Goal: Task Accomplishment & Management: Manage account settings

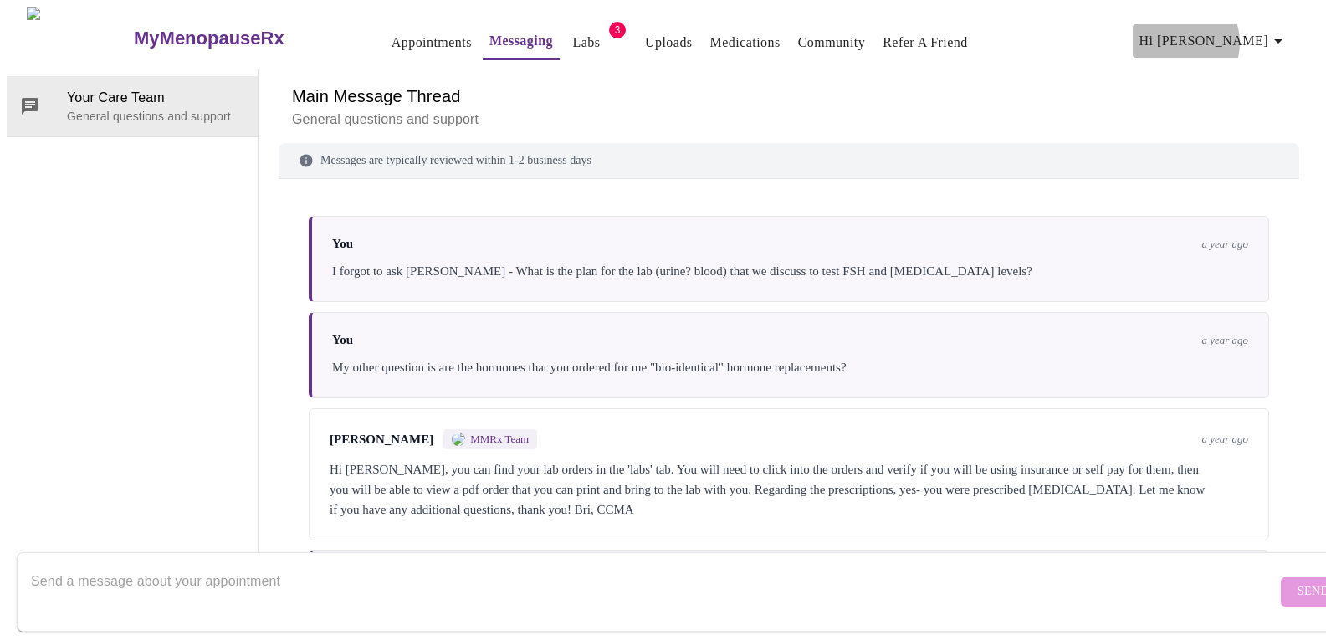
click at [1239, 36] on span "Hi [PERSON_NAME]" at bounding box center [1213, 40] width 149 height 23
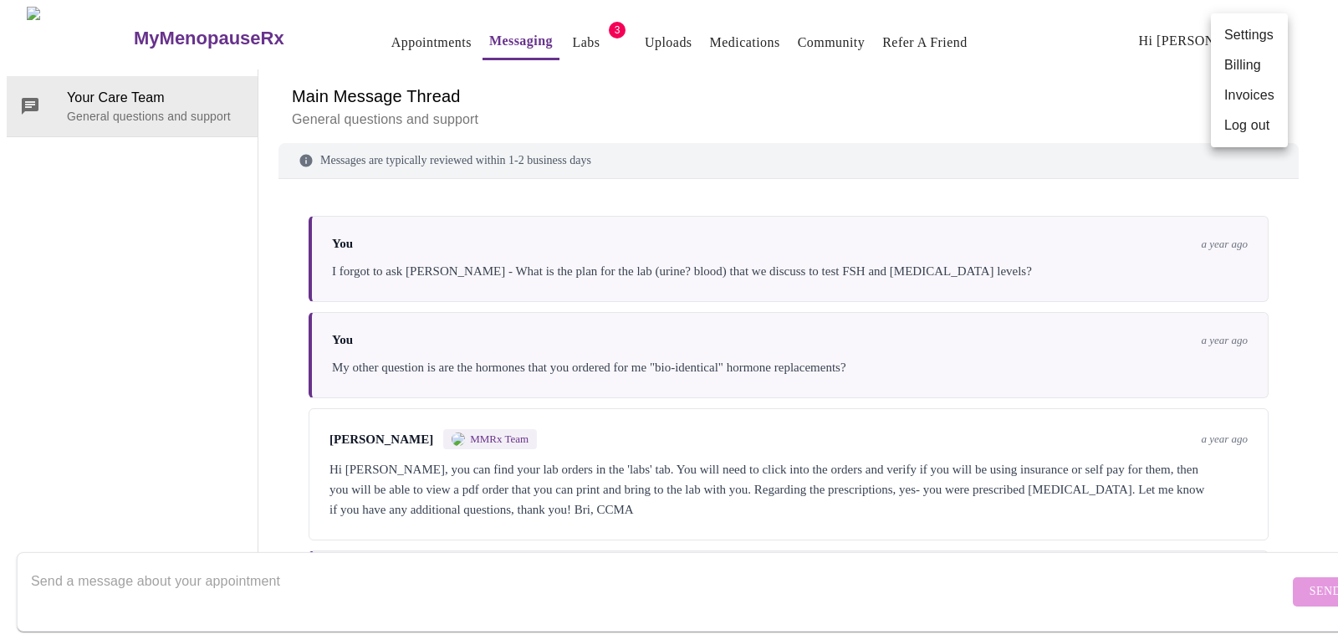
click at [1243, 63] on li "Billing" at bounding box center [1249, 65] width 77 height 30
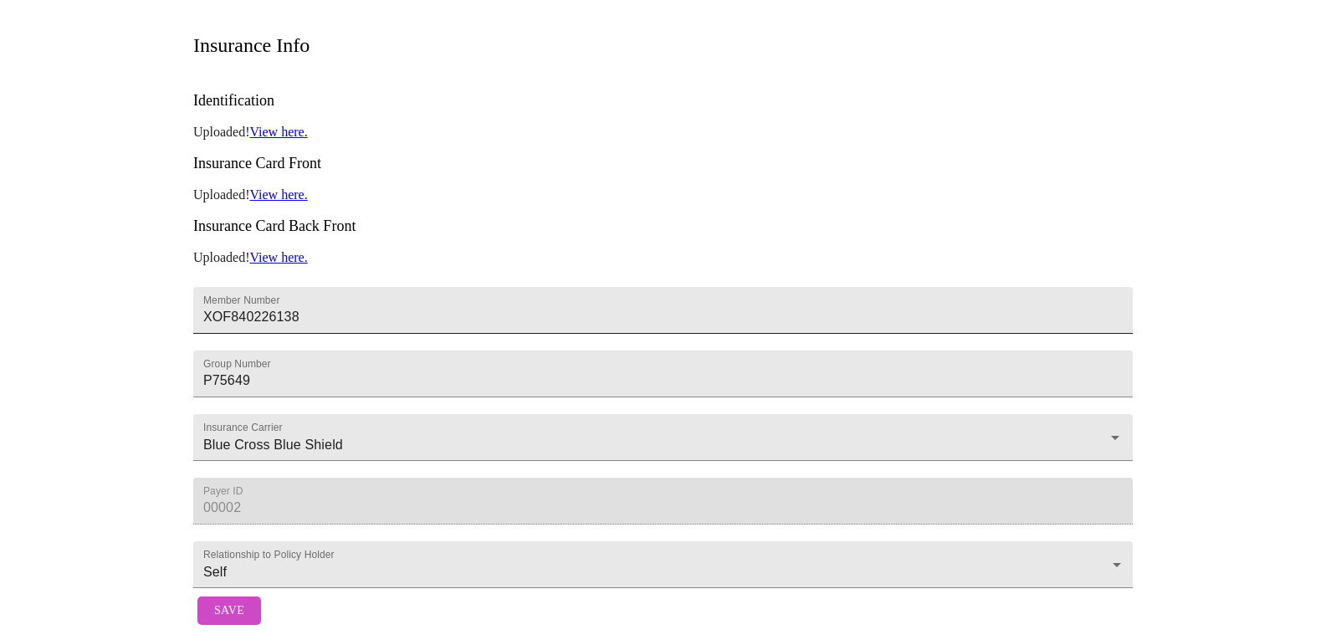
scroll to position [412, 0]
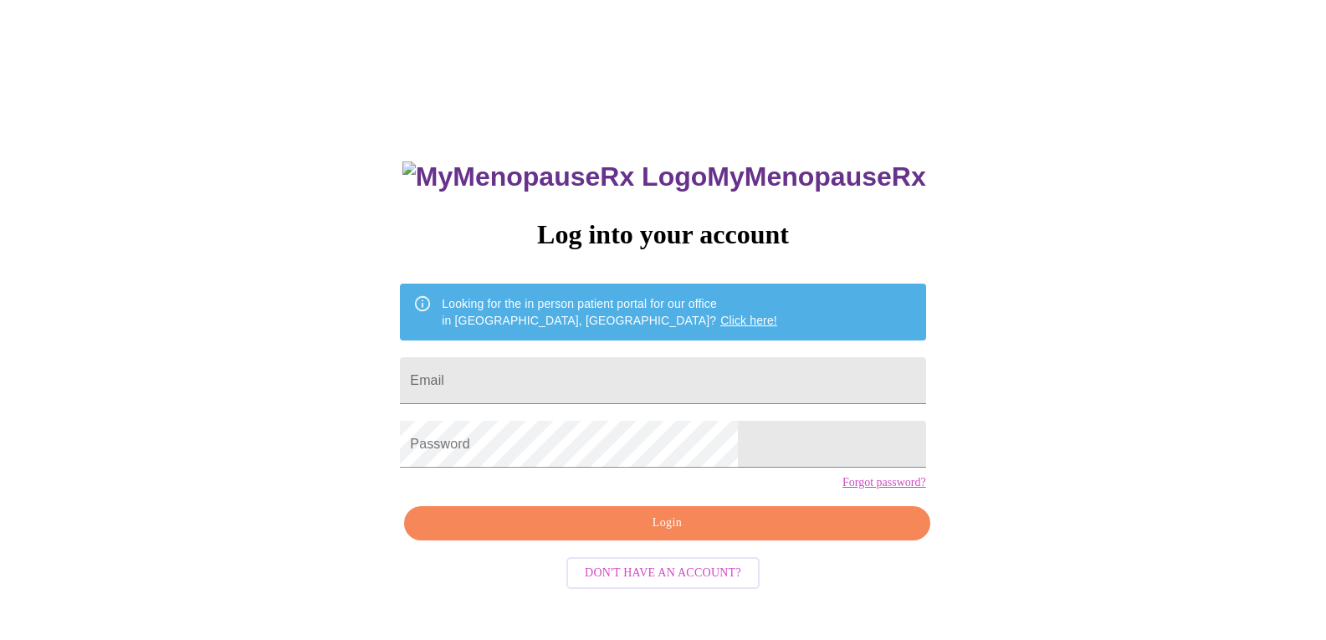
scroll to position [17, 0]
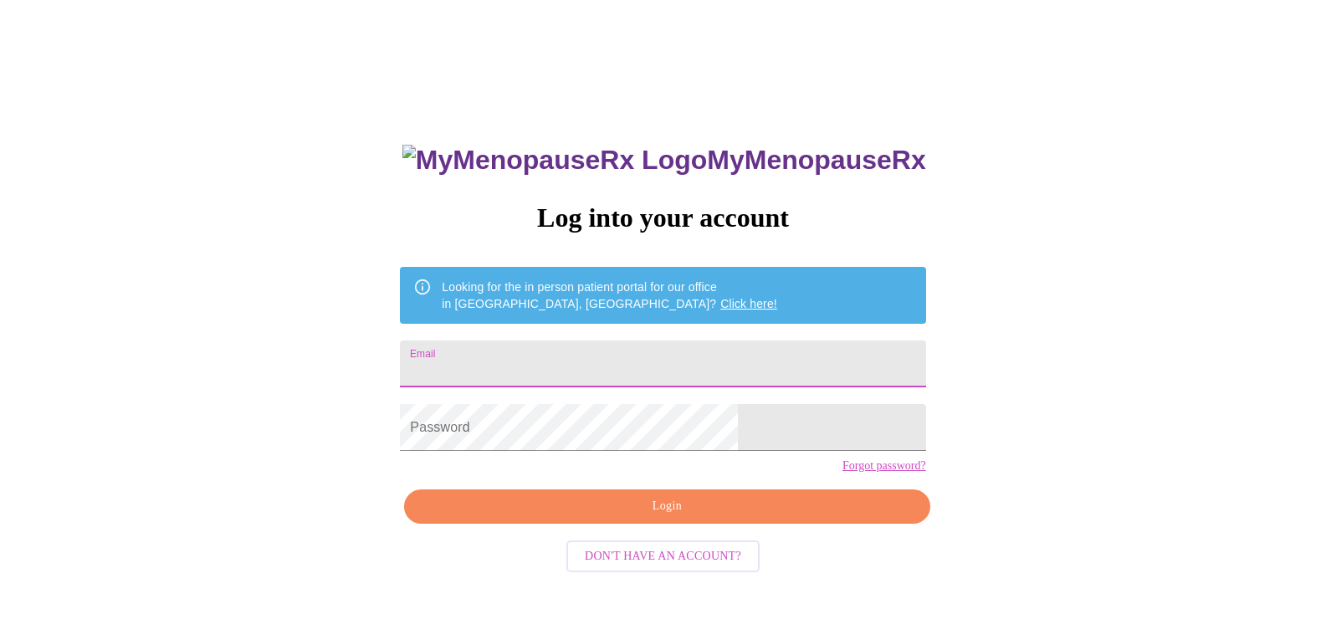
click at [573, 353] on input "Email" at bounding box center [662, 363] width 525 height 47
type input "mvoris@sd129.org"
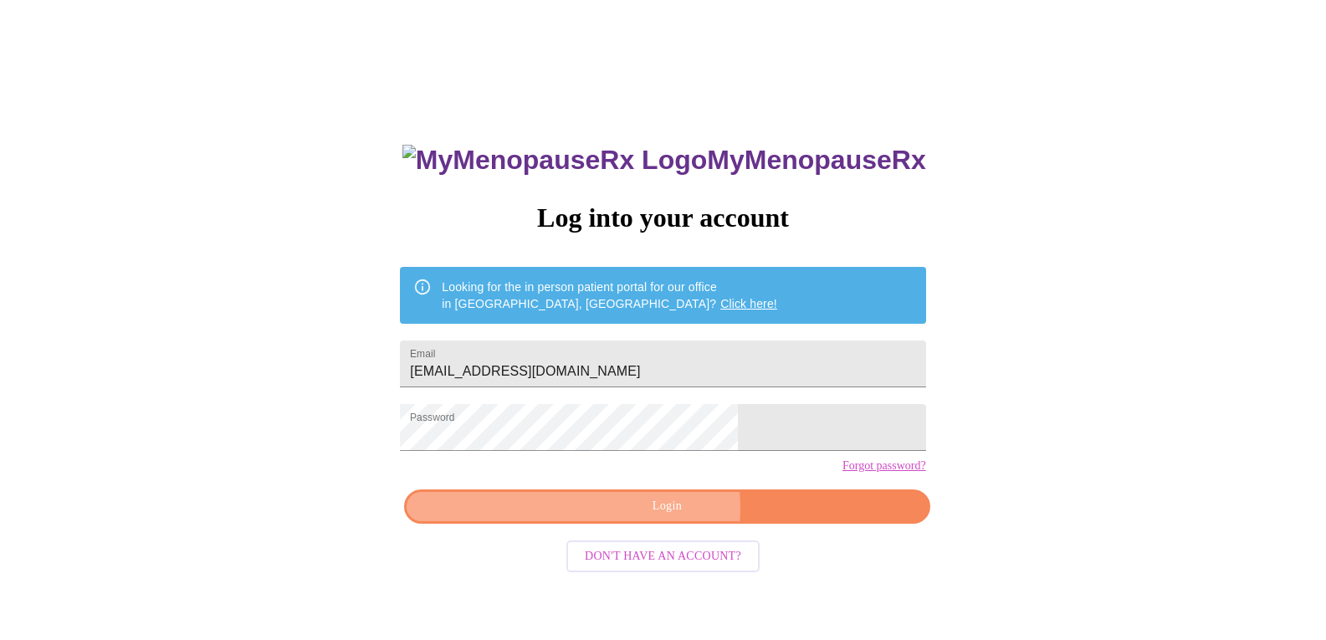
click at [641, 517] on span "Login" at bounding box center [666, 506] width 487 height 21
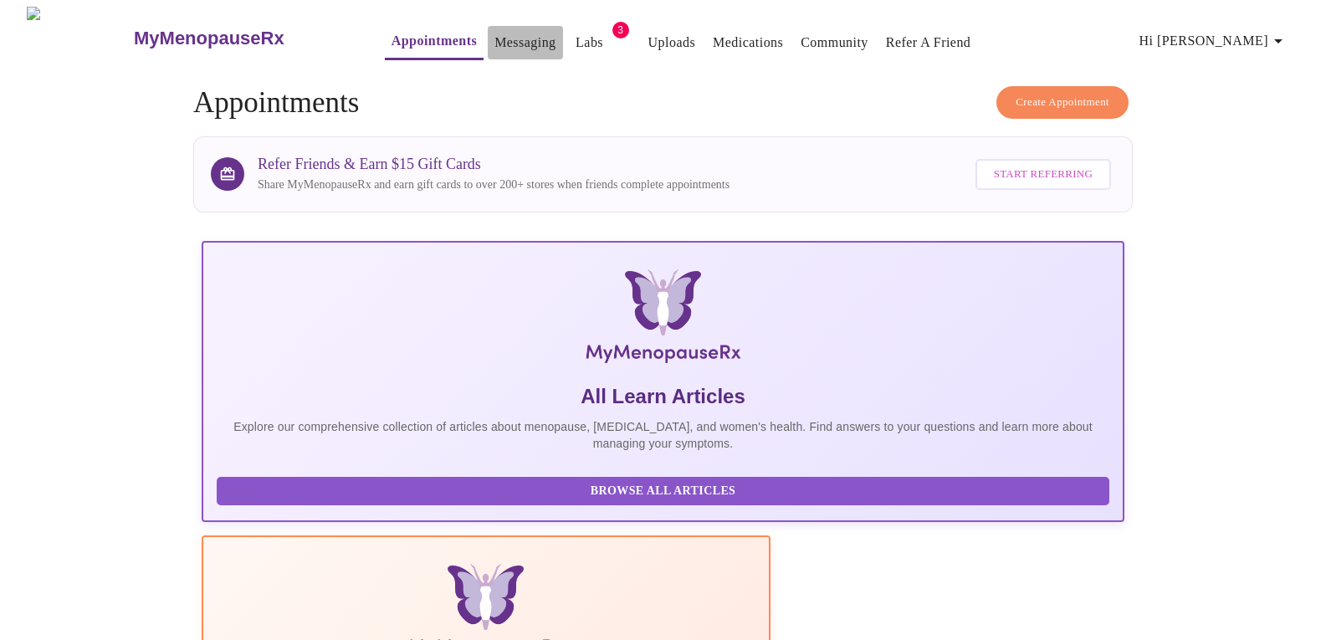
click at [494, 35] on link "Messaging" at bounding box center [524, 42] width 61 height 23
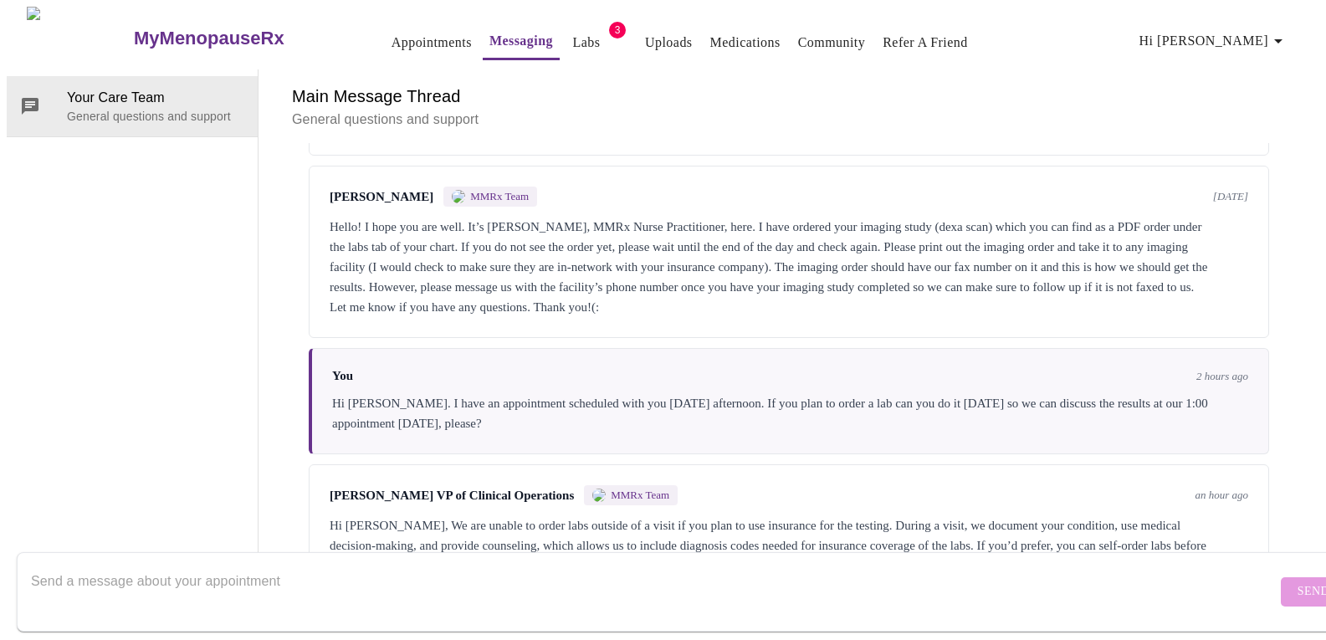
scroll to position [3028, 0]
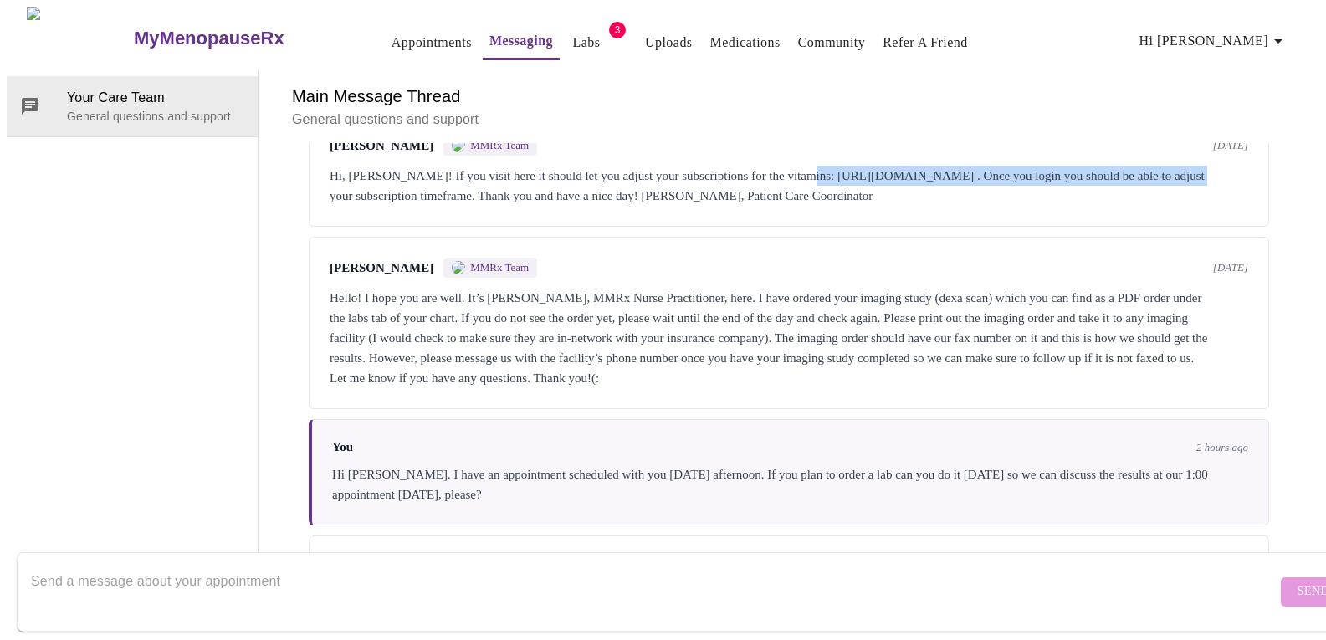
drag, startPoint x: 355, startPoint y: 277, endPoint x: 810, endPoint y: 250, distance: 454.9
click at [810, 206] on div "Hi, [PERSON_NAME]! If you visit here it should let you adjust your subscription…" at bounding box center [789, 186] width 918 height 40
copy div "https://shop.mymenopauserx.com/tools/recurring/get-subscription-access"
